Goal: Complete application form: Complete application form

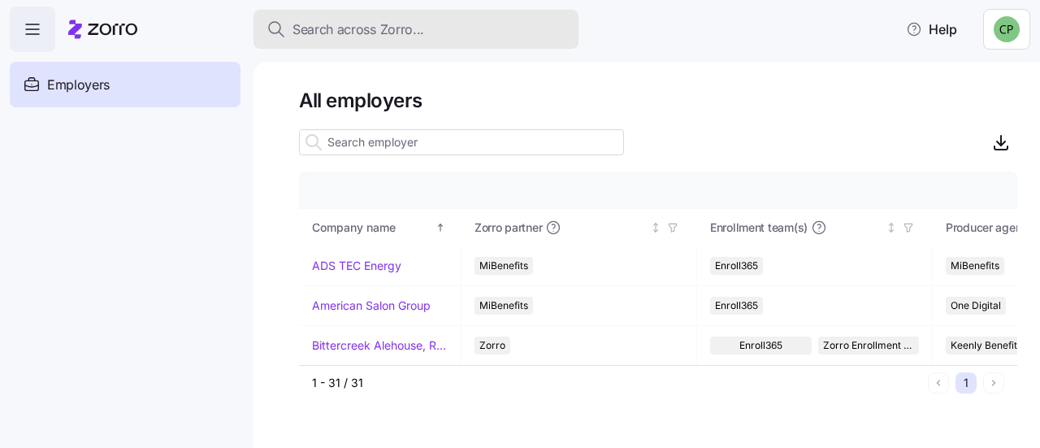
click at [325, 37] on span "Search across Zorro..." at bounding box center [359, 30] width 132 height 20
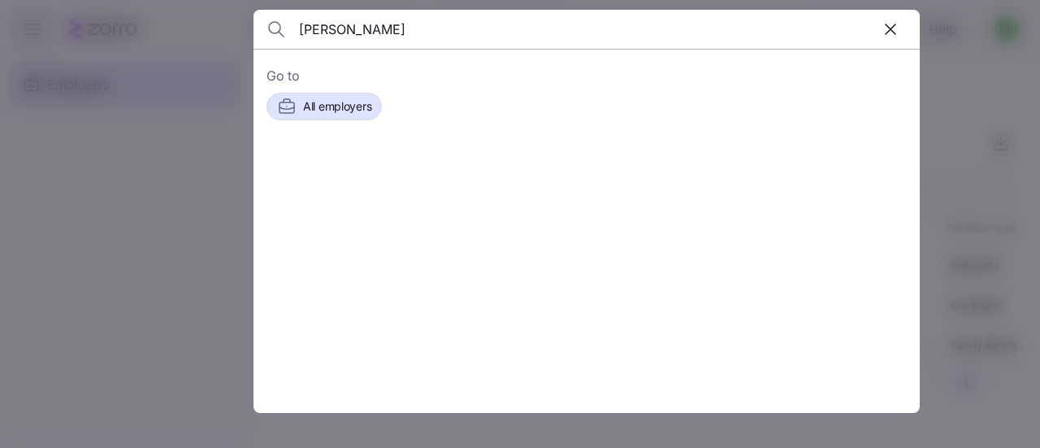
type input "pete ne"
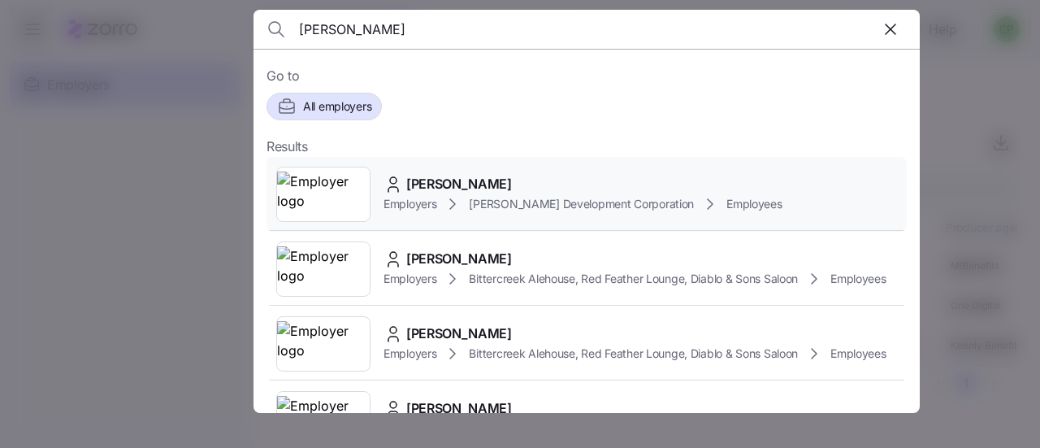
click at [428, 204] on span "Employers" at bounding box center [410, 204] width 53 height 16
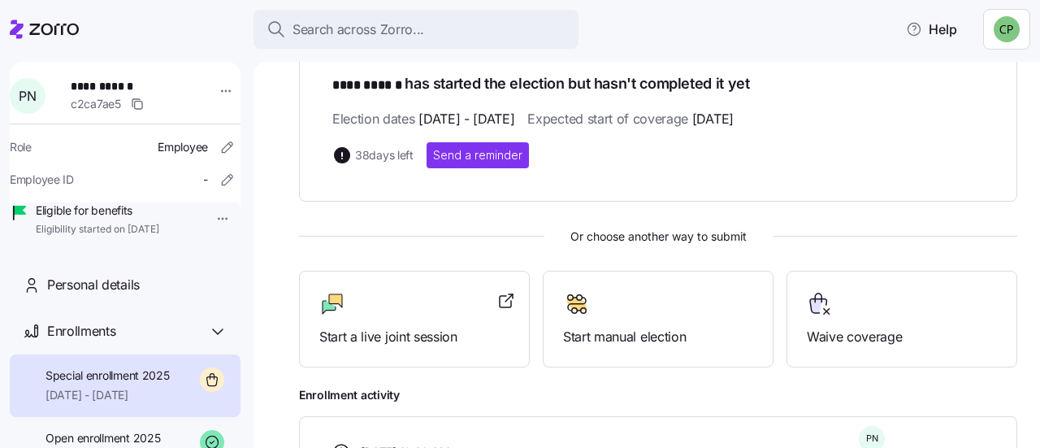
scroll to position [329, 0]
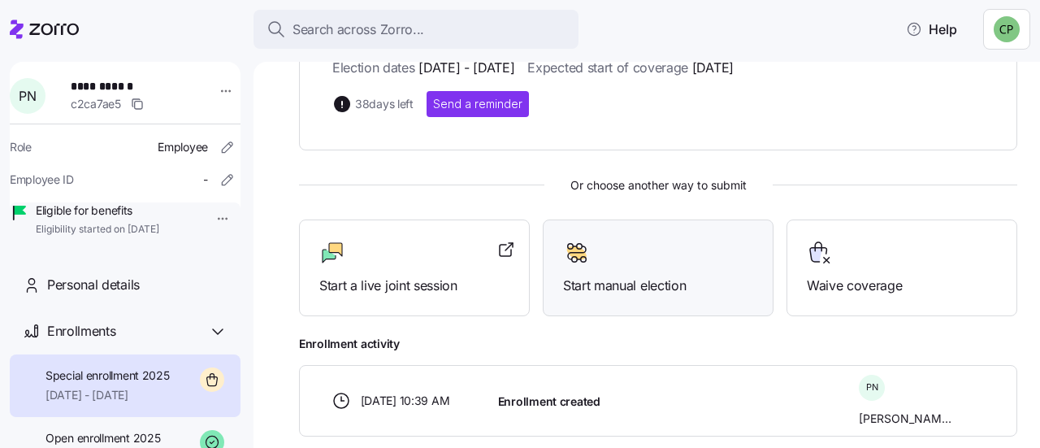
click at [619, 263] on div at bounding box center [658, 253] width 190 height 26
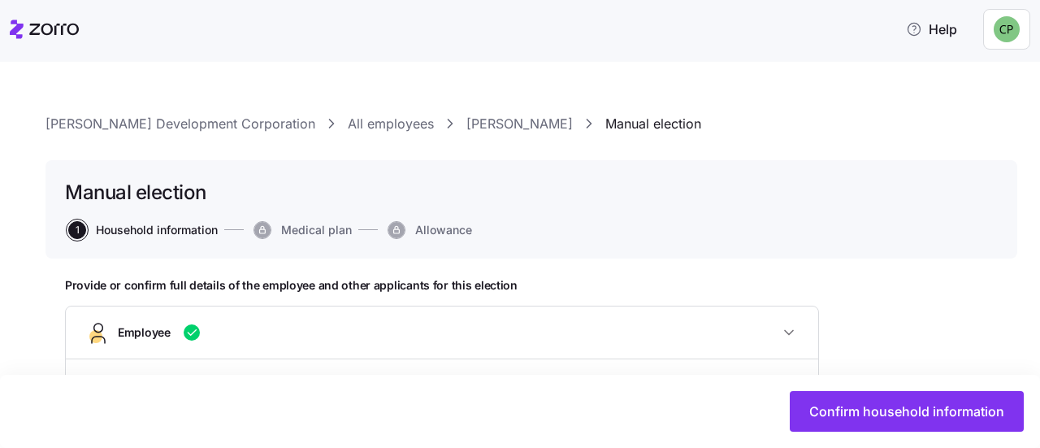
type input "AllEmployees"
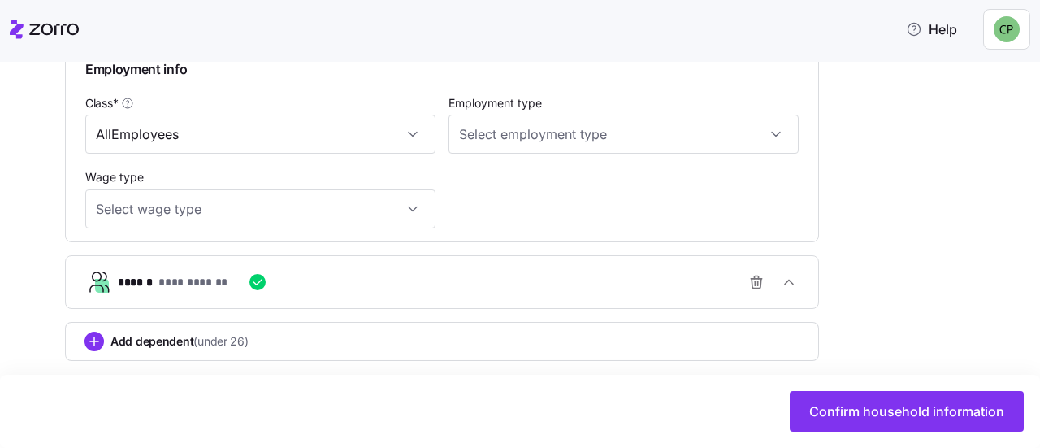
scroll to position [902, 0]
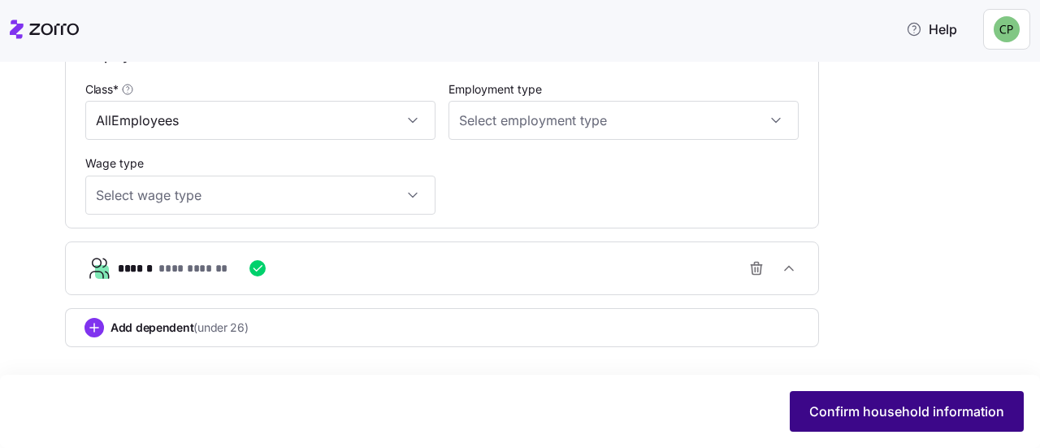
click at [829, 414] on span "Confirm household information" at bounding box center [907, 412] width 195 height 20
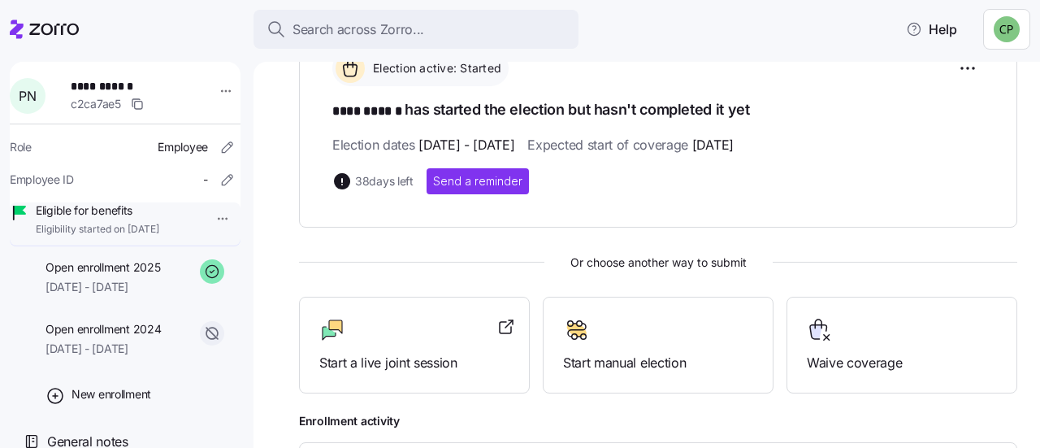
scroll to position [177, 0]
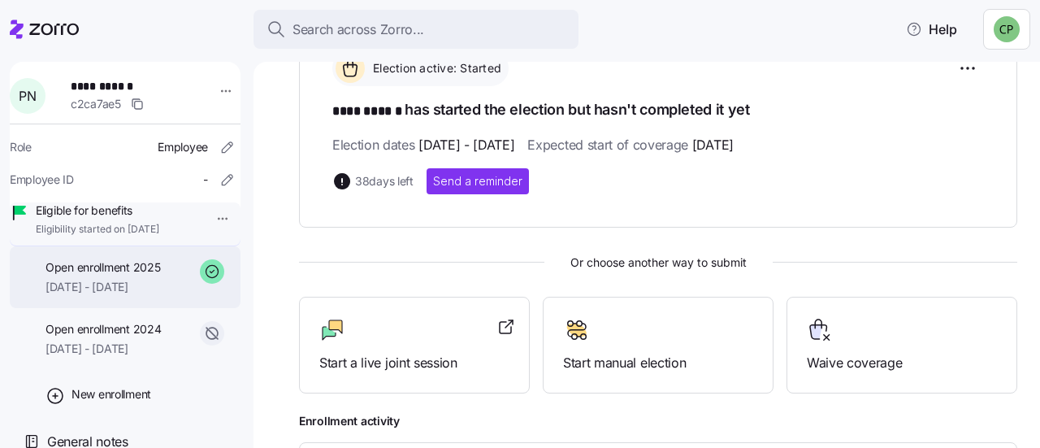
click at [78, 293] on div "Open enrollment 2025 01/01/2025 - 12/31/2025" at bounding box center [103, 277] width 115 height 37
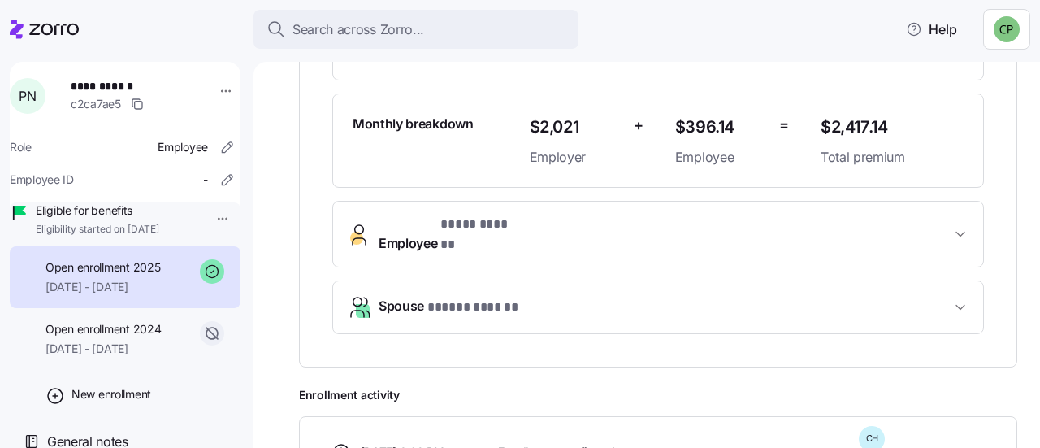
scroll to position [458, 0]
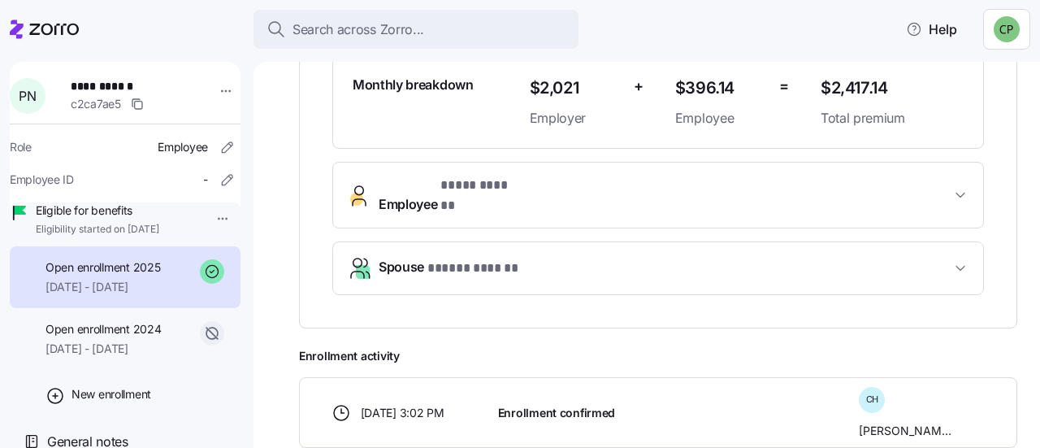
click at [489, 258] on span "* ***** ****** *" at bounding box center [474, 268] width 92 height 20
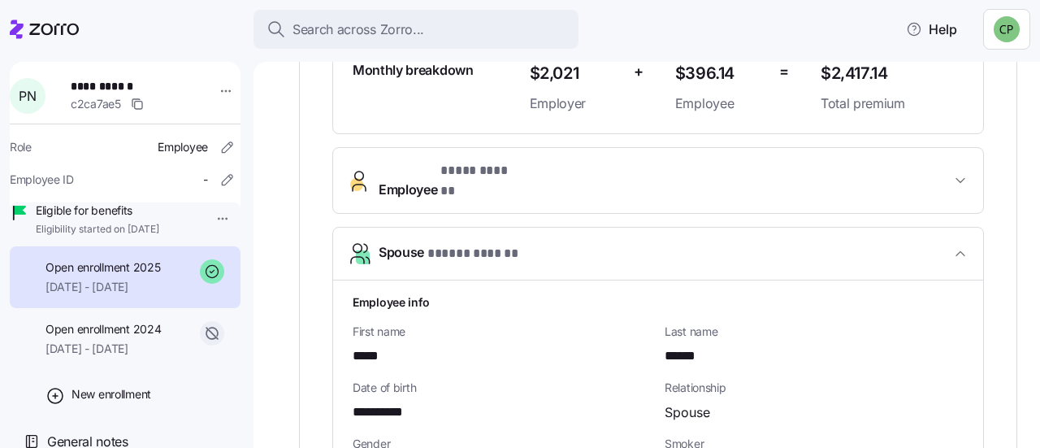
scroll to position [462, 0]
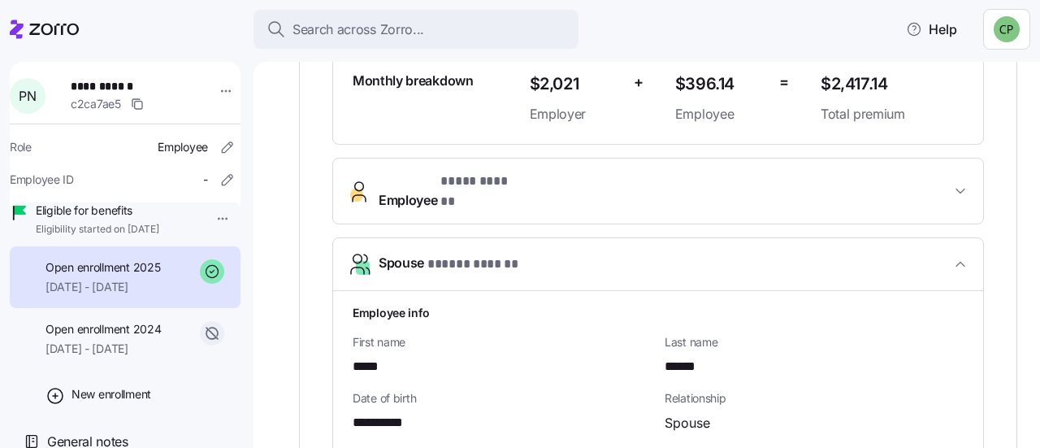
click at [744, 191] on button "Employee * **** ****** *" at bounding box center [658, 190] width 650 height 65
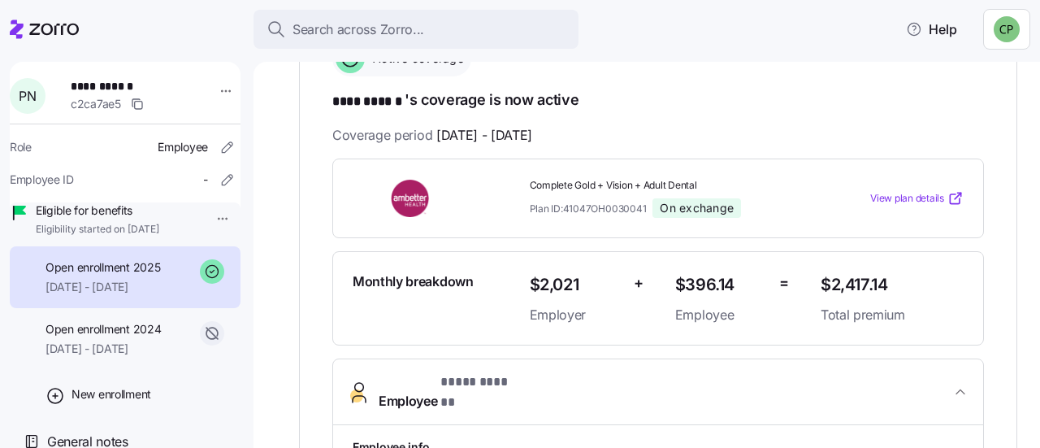
scroll to position [258, 0]
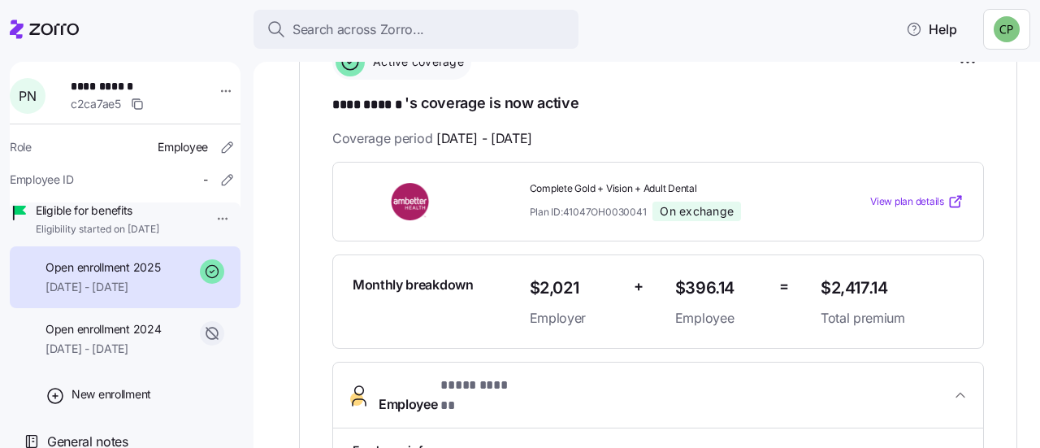
click at [85, 219] on span "Eligible for benefits" at bounding box center [98, 210] width 124 height 16
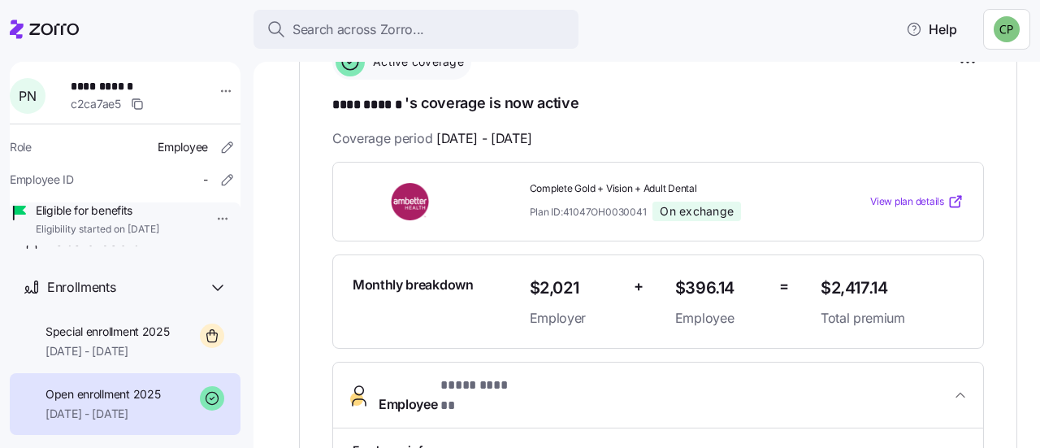
scroll to position [28, 0]
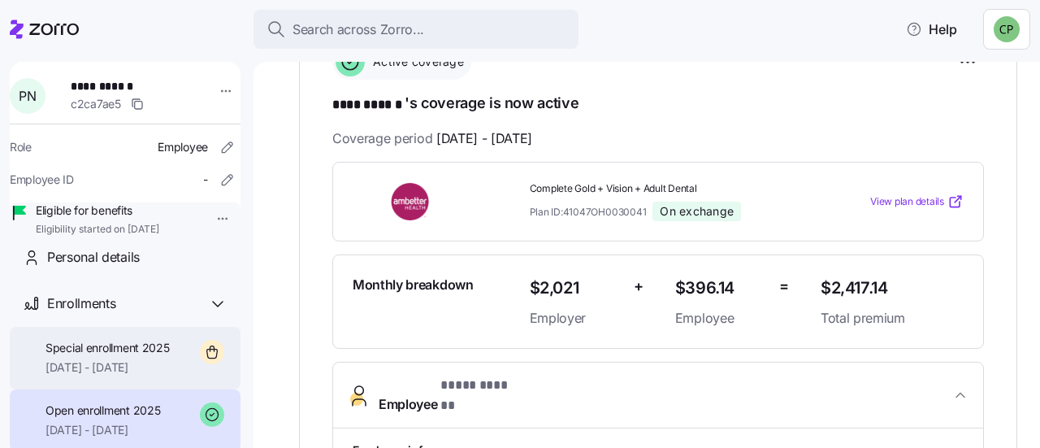
click at [118, 376] on span "09/01/2025 - 12/31/2025" at bounding box center [108, 367] width 124 height 16
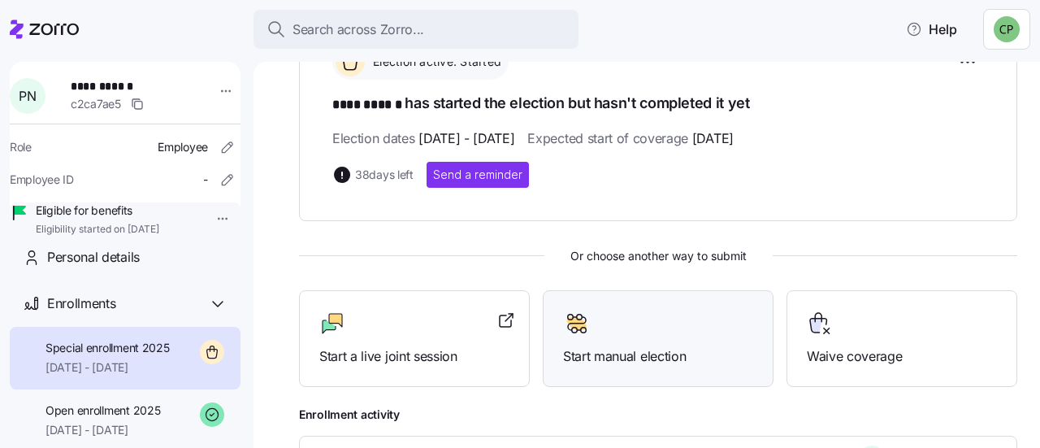
click at [698, 346] on span "Start manual election" at bounding box center [658, 356] width 190 height 20
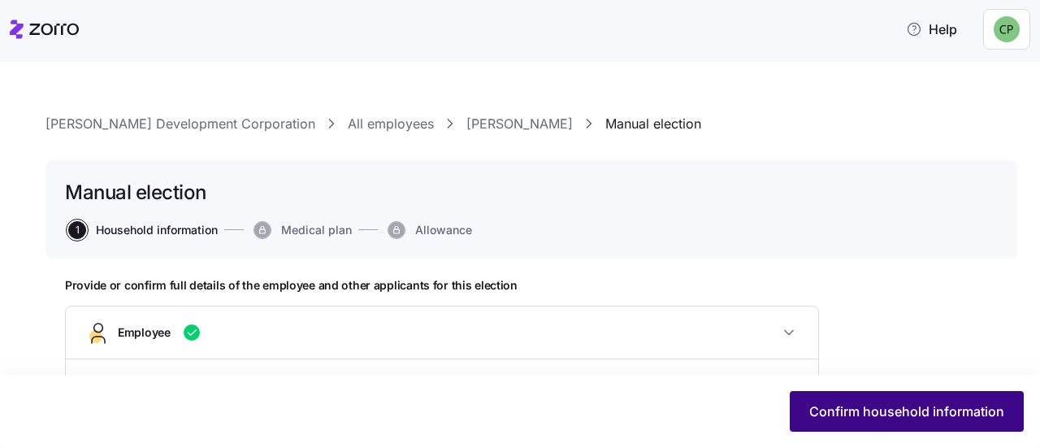
click at [889, 419] on span "Confirm household information" at bounding box center [907, 412] width 195 height 20
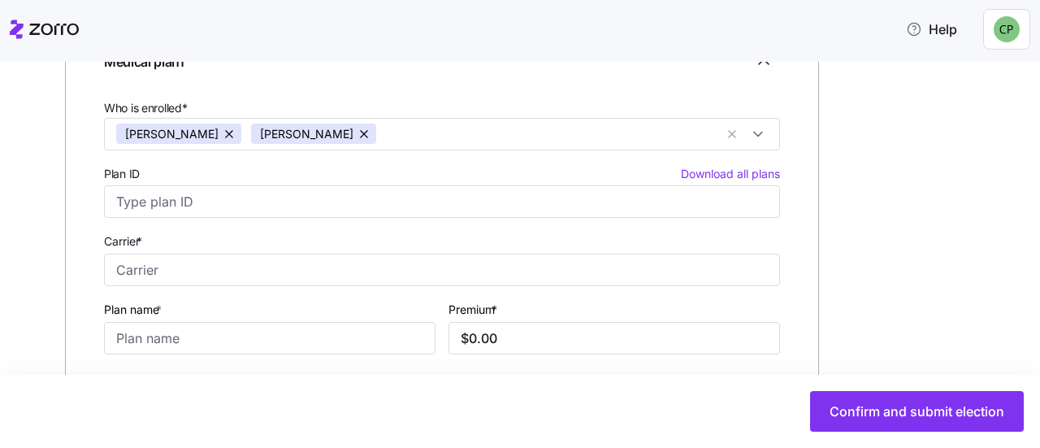
scroll to position [305, 0]
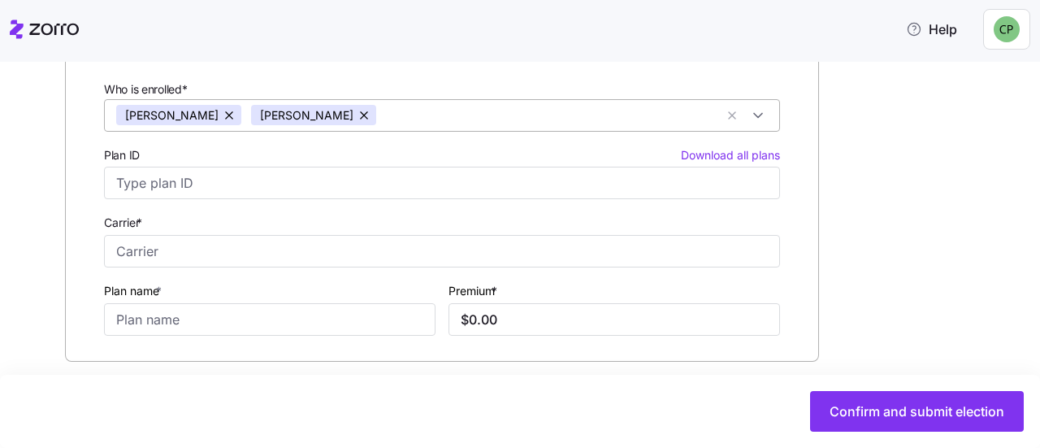
click at [354, 115] on button "button" at bounding box center [365, 115] width 23 height 20
click at [159, 331] on input "Plan name *" at bounding box center [270, 319] width 332 height 33
type input "Part B"
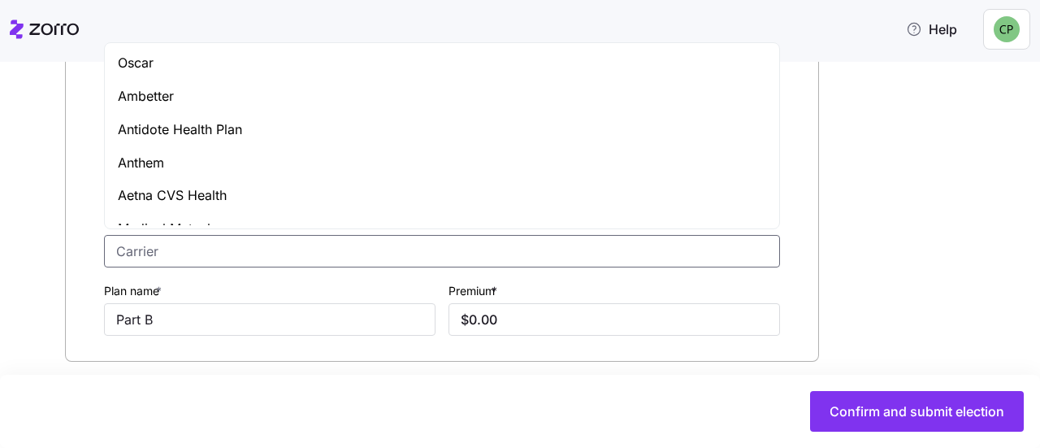
click at [133, 248] on input "Carrier *" at bounding box center [442, 251] width 676 height 33
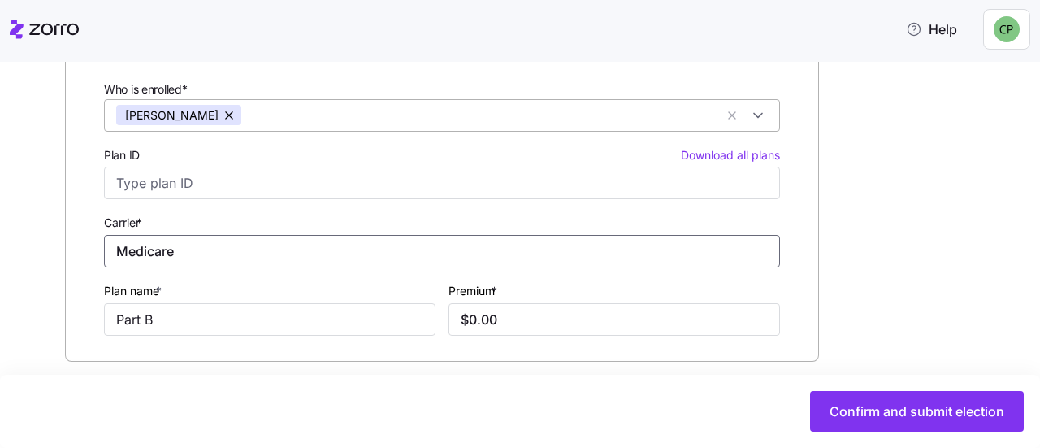
type input "Medicare"
click at [211, 210] on div "Carrier * Medicare" at bounding box center [442, 240] width 689 height 68
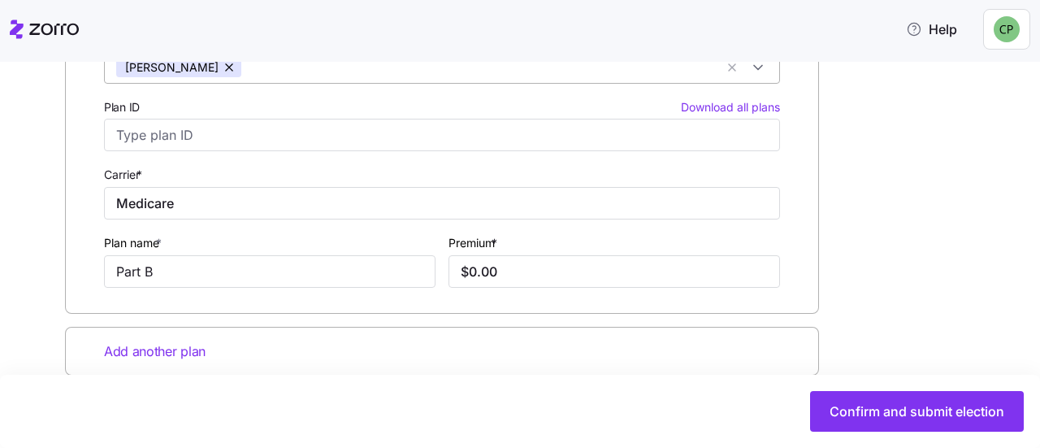
scroll to position [354, 0]
drag, startPoint x: 202, startPoint y: 198, endPoint x: 107, endPoint y: 201, distance: 94.3
click at [107, 201] on input "Medicare" at bounding box center [442, 201] width 676 height 33
drag, startPoint x: 176, startPoint y: 267, endPoint x: 68, endPoint y: 271, distance: 108.2
click at [65, 271] on div "Medical plan 1 Who is enrolled* Pete Nelson Plan ID Download all plans Carrier …" at bounding box center [442, 131] width 754 height 360
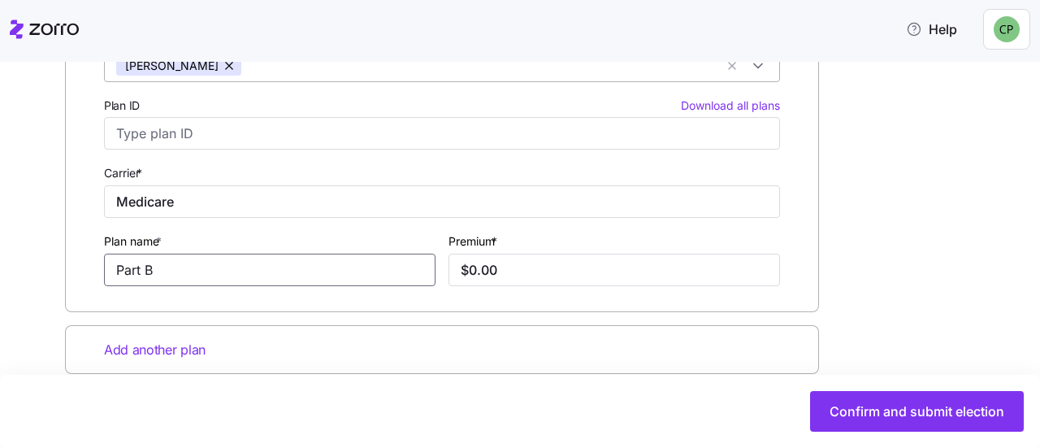
paste input "• Mount Carmal Medicare Cashback HMO S"
drag, startPoint x: 146, startPoint y: 271, endPoint x: 72, endPoint y: 269, distance: 74.0
click at [72, 269] on div "Medical plan 1 Who is enrolled* Pete Nelson Plan ID Download all plans Carrier …" at bounding box center [442, 131] width 754 height 360
click at [198, 270] on input "Mount Carmal Medicare Cashback HMO S" at bounding box center [270, 270] width 332 height 33
click at [380, 267] on input "Mount Carmel Medicare Cashback HMO S" at bounding box center [270, 270] width 332 height 33
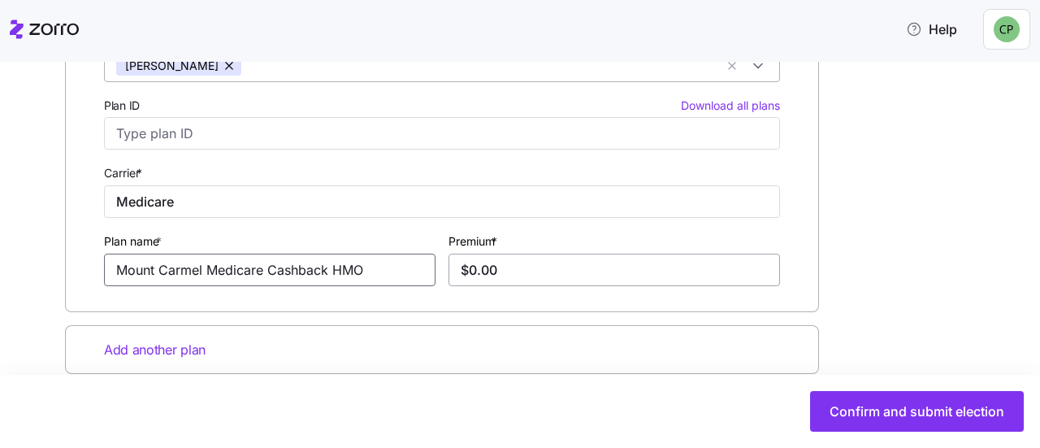
type input "Mount Carmel Medicare Cashback HMO"
drag, startPoint x: 519, startPoint y: 270, endPoint x: 431, endPoint y: 293, distance: 90.7
click at [431, 293] on div "Medical plan 1 Who is enrolled* Pete Nelson Plan ID Download all plans Carrier …" at bounding box center [442, 131] width 754 height 360
type input "$185.00"
click at [388, 233] on div "Plan name * Mount Carmel Medicare Cashback HMO" at bounding box center [270, 258] width 332 height 55
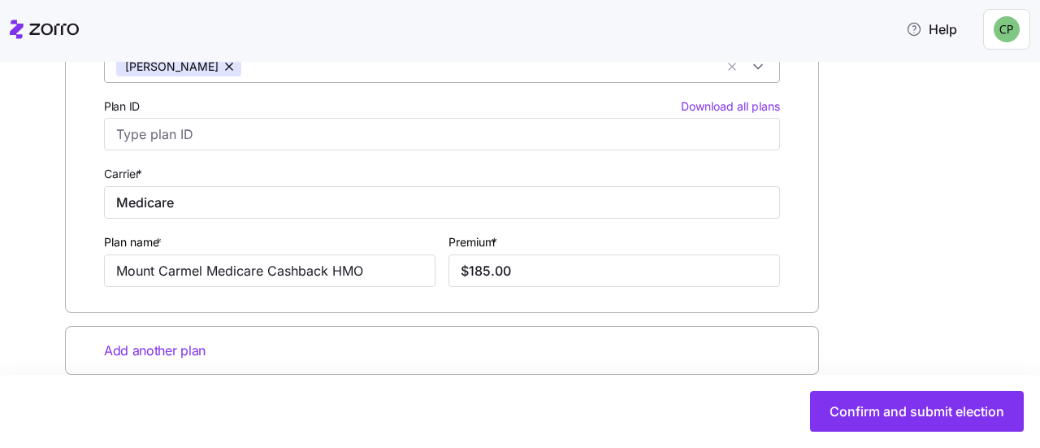
scroll to position [382, 0]
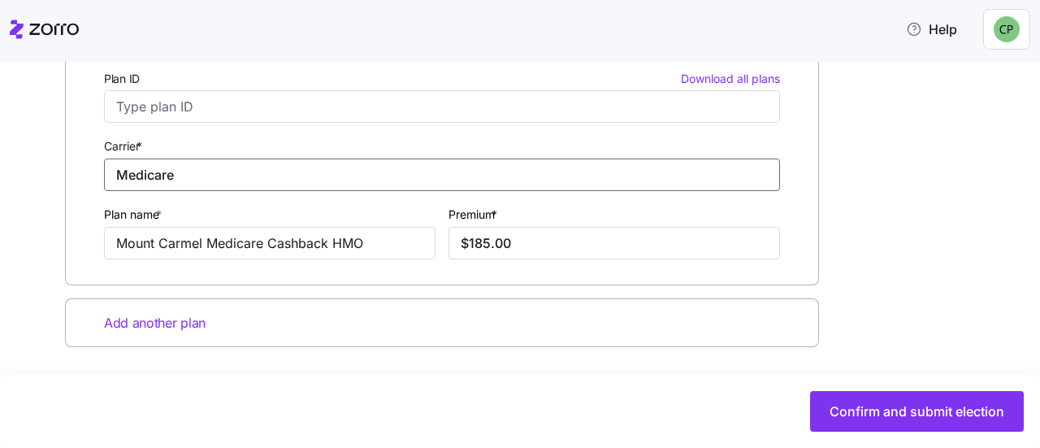
click at [238, 168] on input "Medicare" at bounding box center [442, 174] width 676 height 33
click at [141, 320] on span "Add another plan" at bounding box center [155, 323] width 102 height 20
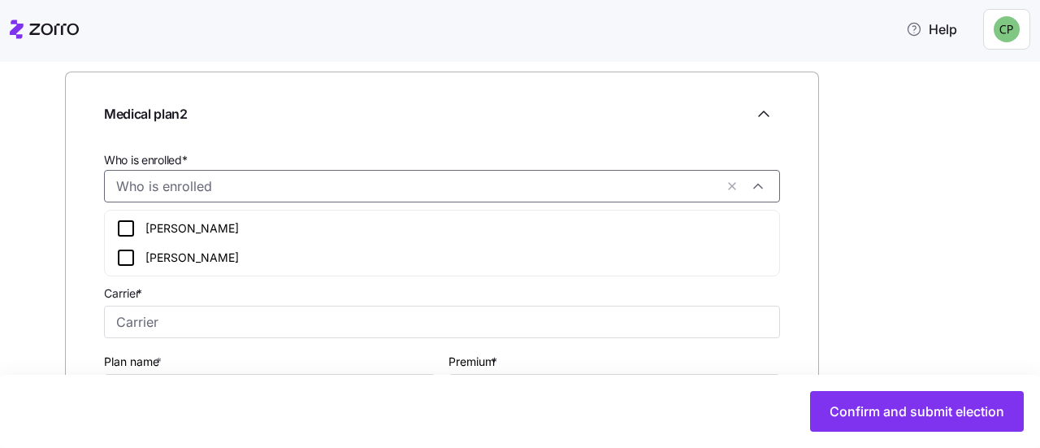
click at [267, 188] on input "Who is enrolled*" at bounding box center [415, 186] width 598 height 21
click at [176, 256] on div "Nancy Nelson" at bounding box center [442, 258] width 652 height 20
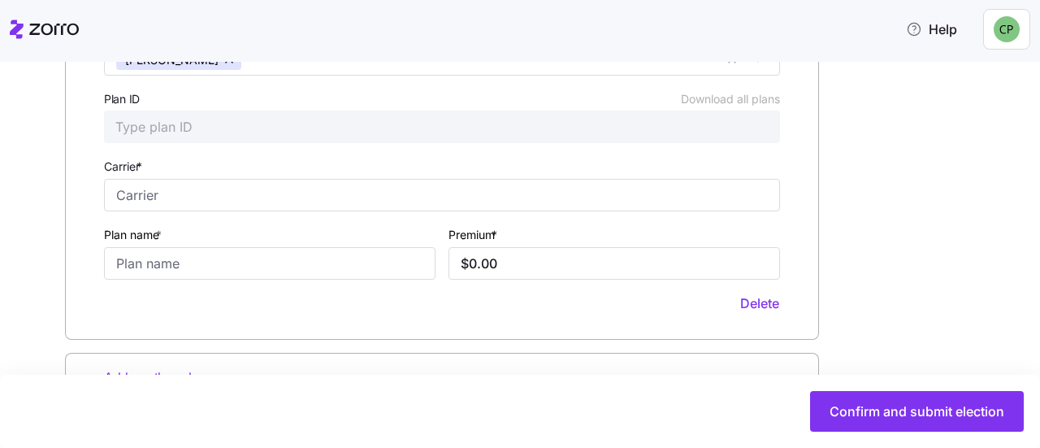
scroll to position [792, 0]
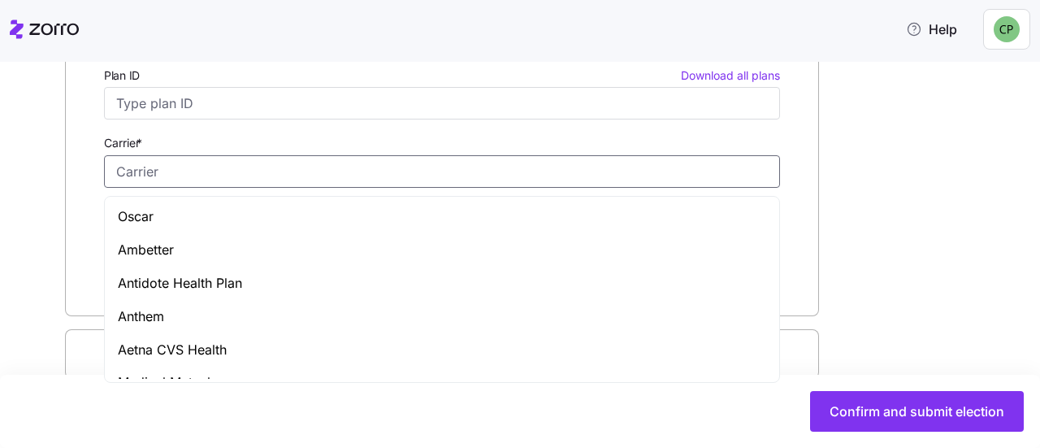
click at [191, 165] on input "Carrier *" at bounding box center [442, 171] width 676 height 33
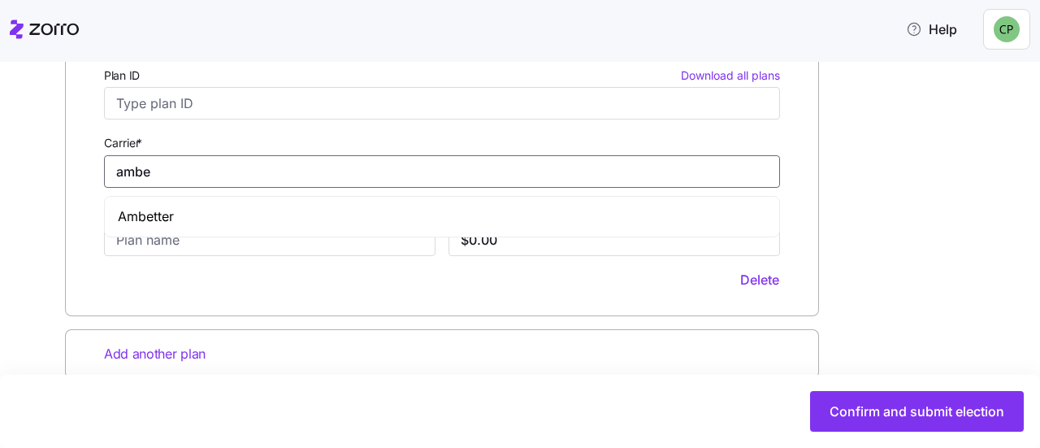
click at [174, 213] on span "Ambetter" at bounding box center [146, 216] width 56 height 20
type input "Ambetter"
click at [182, 108] on input "Plan ID Download all plans" at bounding box center [442, 103] width 676 height 33
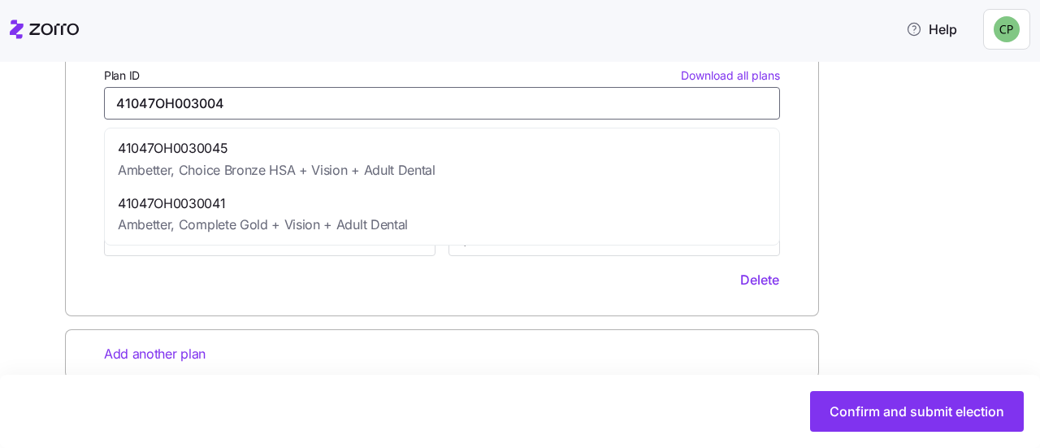
type input "41047OH0030041"
type input "Complete Gold + Vision + Adult Dental"
type input "$1,170.83"
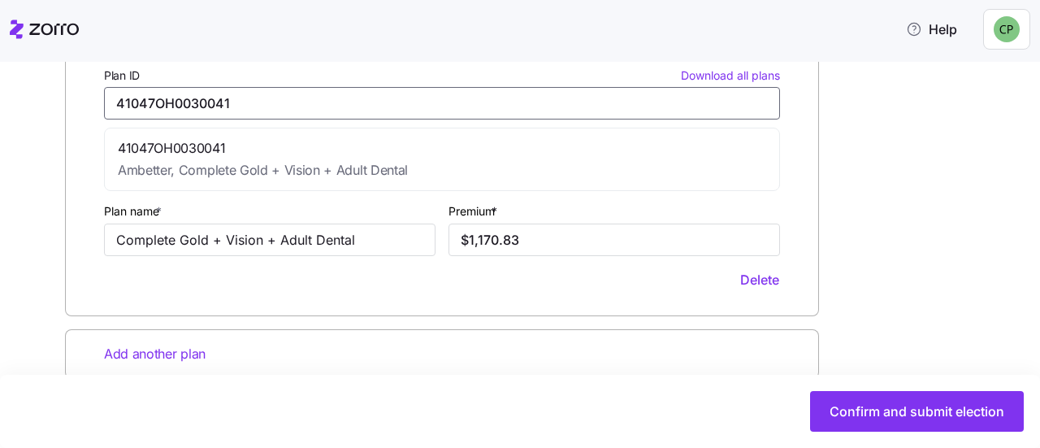
click at [369, 155] on span "41047OH0030041" at bounding box center [263, 148] width 290 height 20
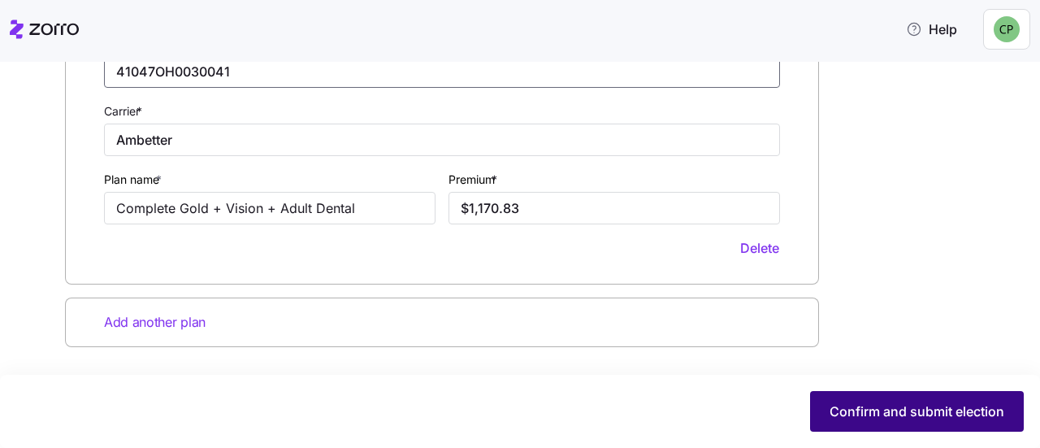
type input "41047OH0030041"
click at [934, 406] on span "Confirm and submit election" at bounding box center [917, 412] width 175 height 20
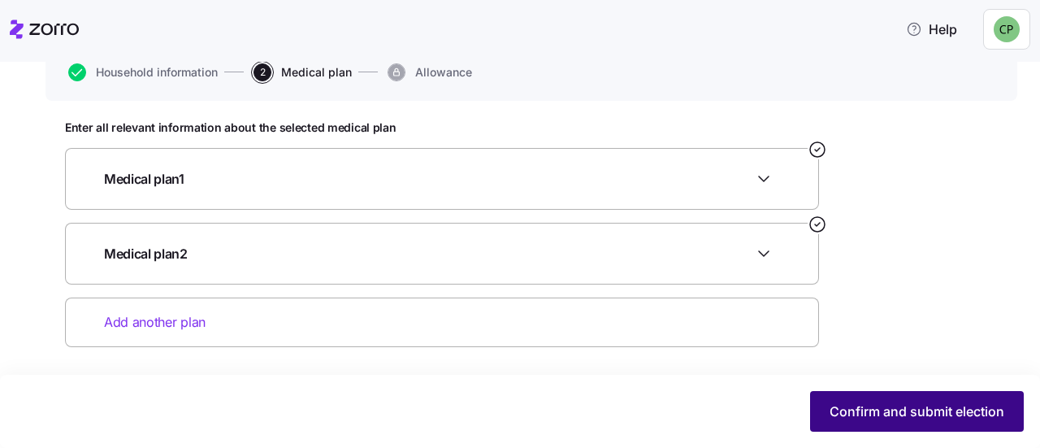
scroll to position [157, 0]
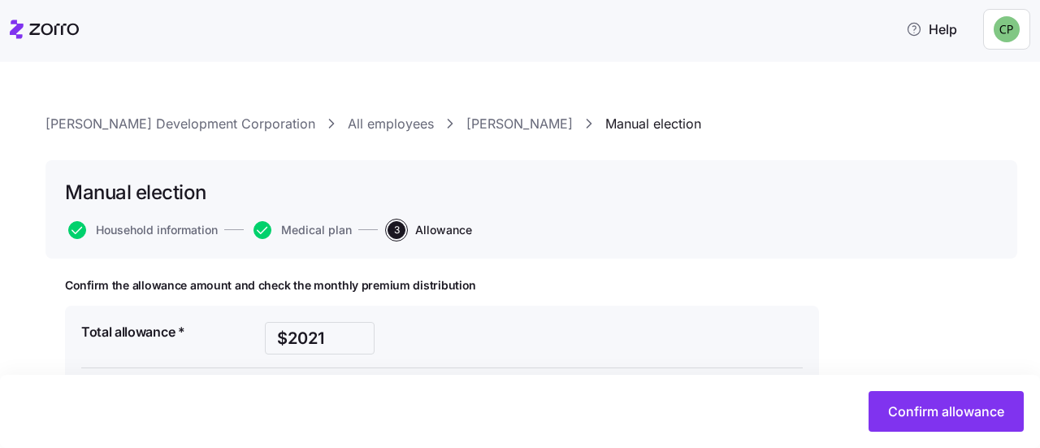
scroll to position [103, 0]
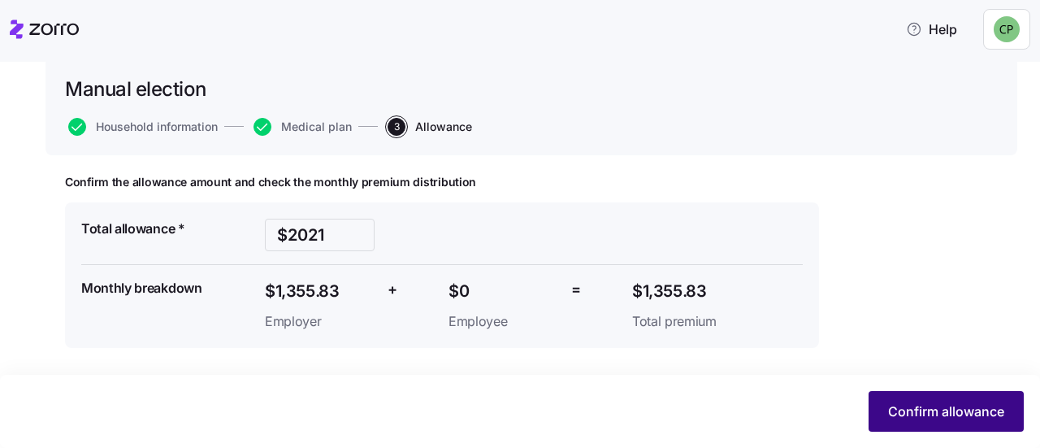
click at [920, 402] on span "Confirm allowance" at bounding box center [946, 412] width 116 height 20
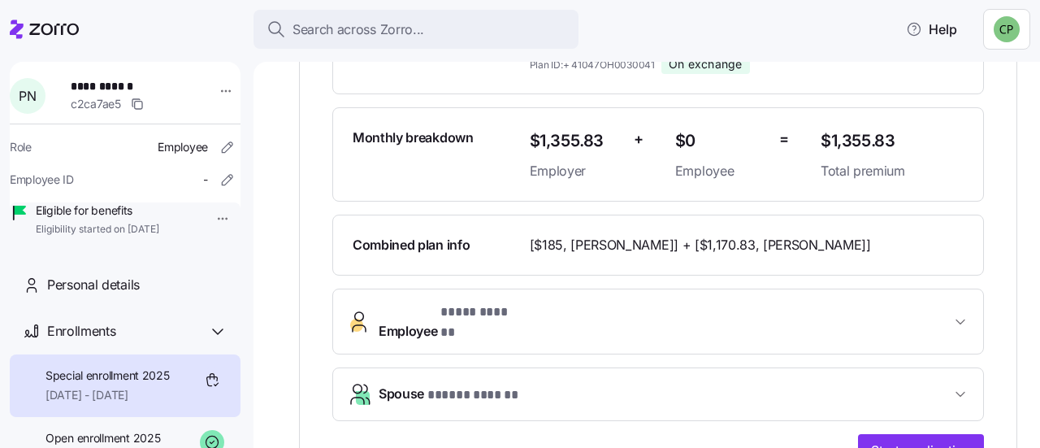
scroll to position [418, 0]
